Goal: Information Seeking & Learning: Learn about a topic

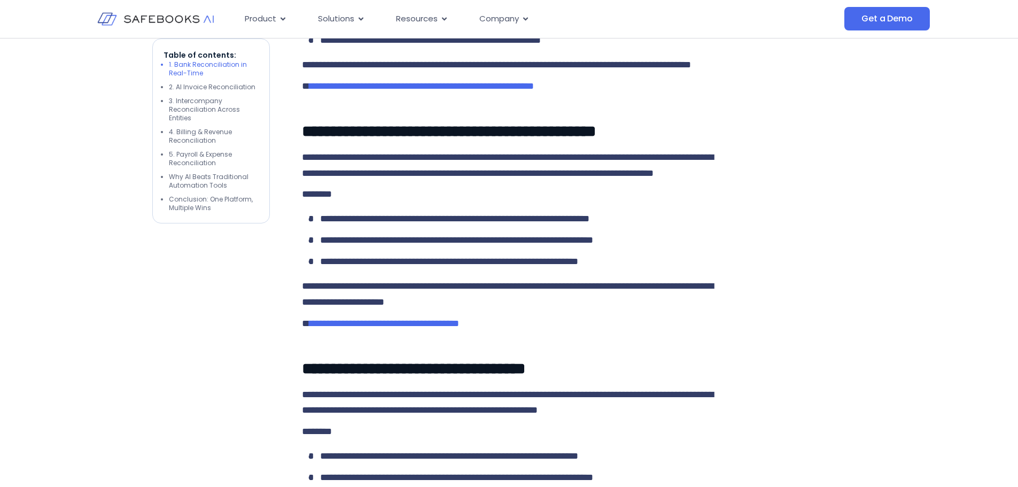
scroll to position [1123, 0]
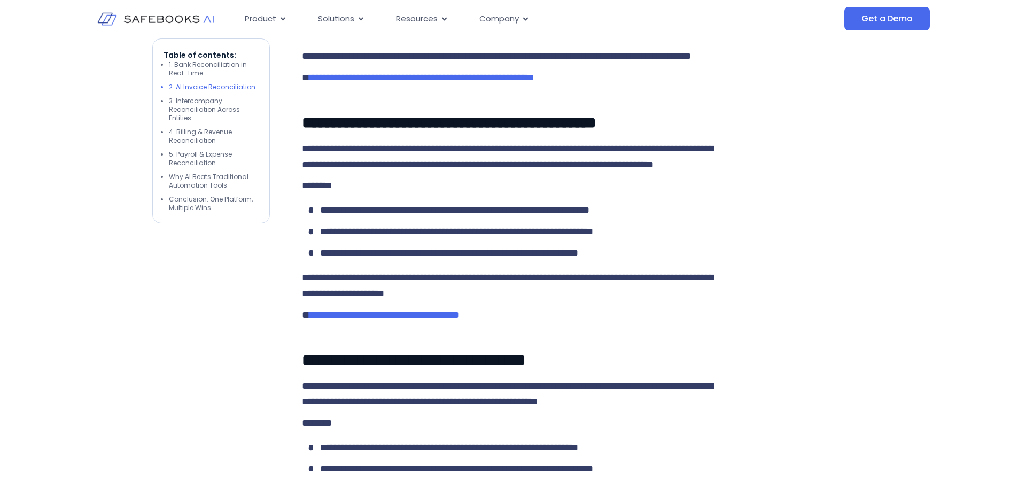
click at [152, 21] on img at bounding box center [155, 19] width 117 height 34
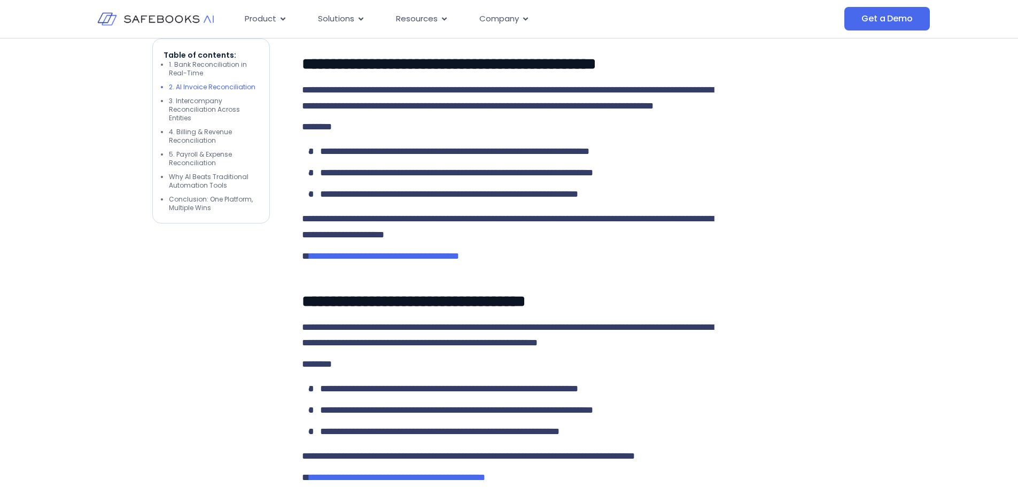
scroll to position [1464, 0]
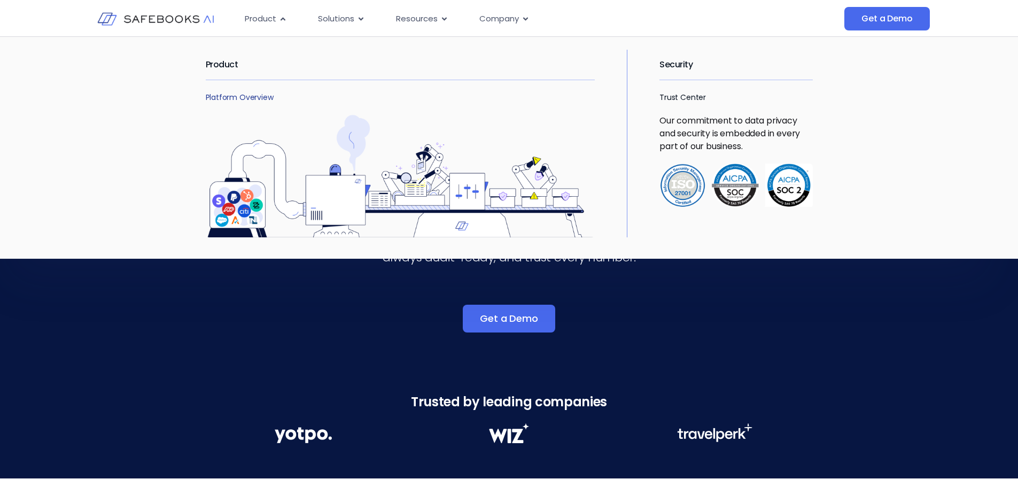
click at [230, 96] on link "Platform Overview" at bounding box center [240, 97] width 68 height 11
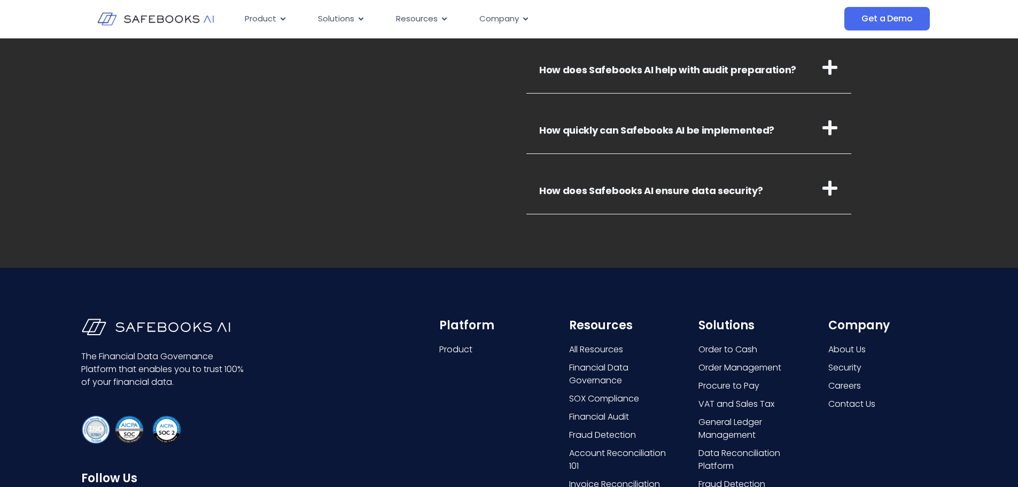
scroll to position [3956, 0]
